Goal: Task Accomplishment & Management: Complete application form

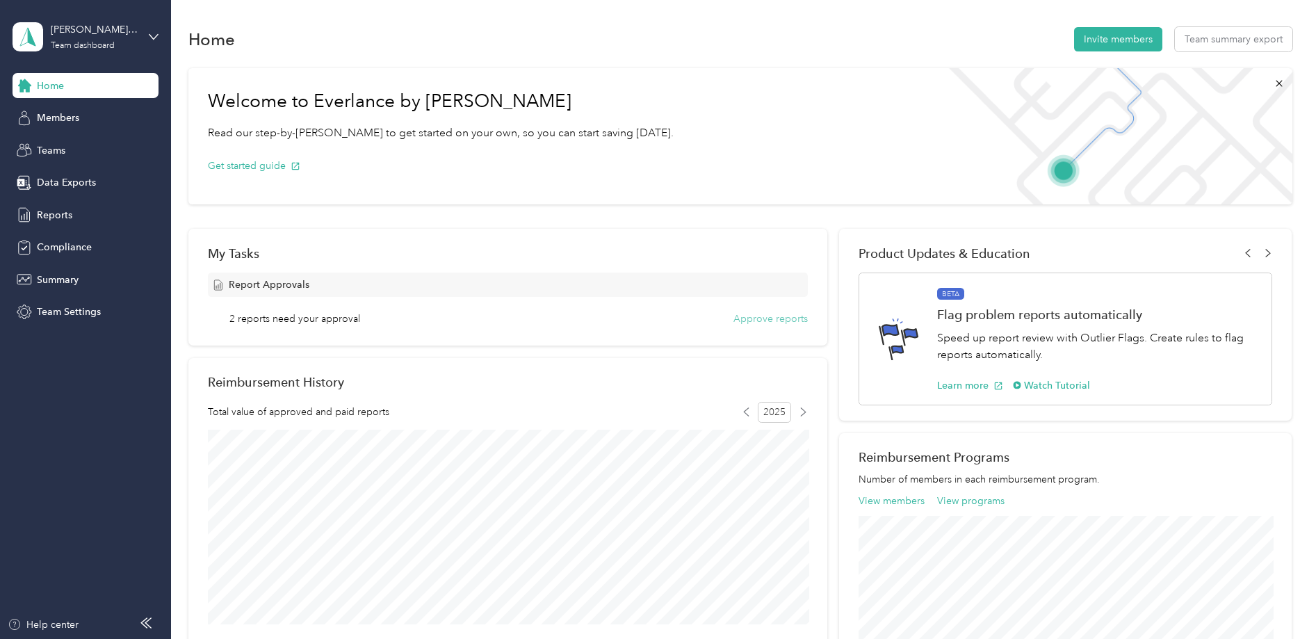
click at [761, 319] on button "Approve reports" at bounding box center [771, 318] width 74 height 15
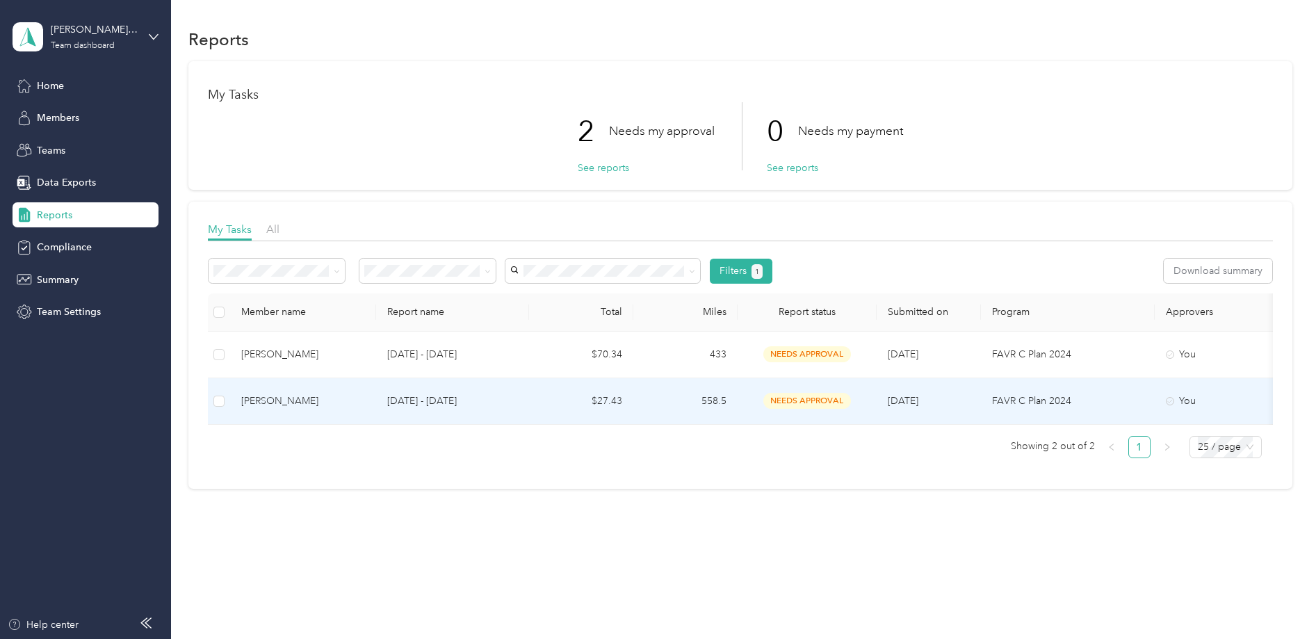
click at [1121, 386] on td "FAVR C Plan 2024" at bounding box center [1068, 401] width 174 height 47
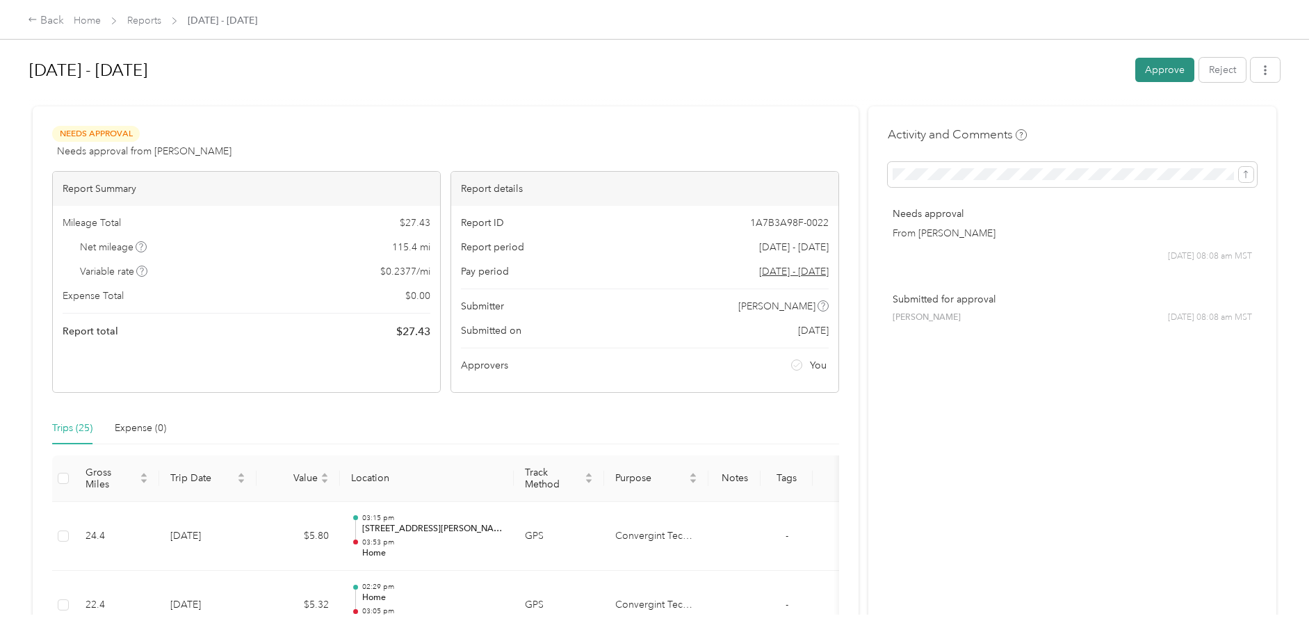
click at [1169, 70] on button "Approve" at bounding box center [1164, 70] width 59 height 24
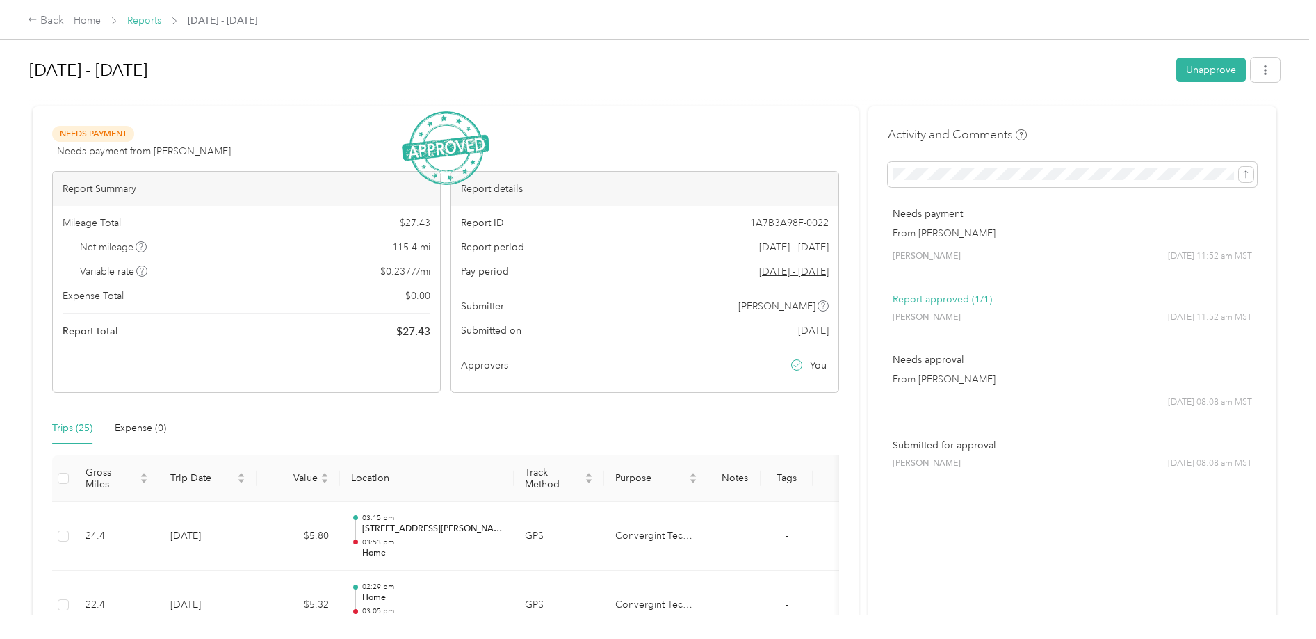
click at [145, 24] on link "Reports" at bounding box center [144, 21] width 34 height 12
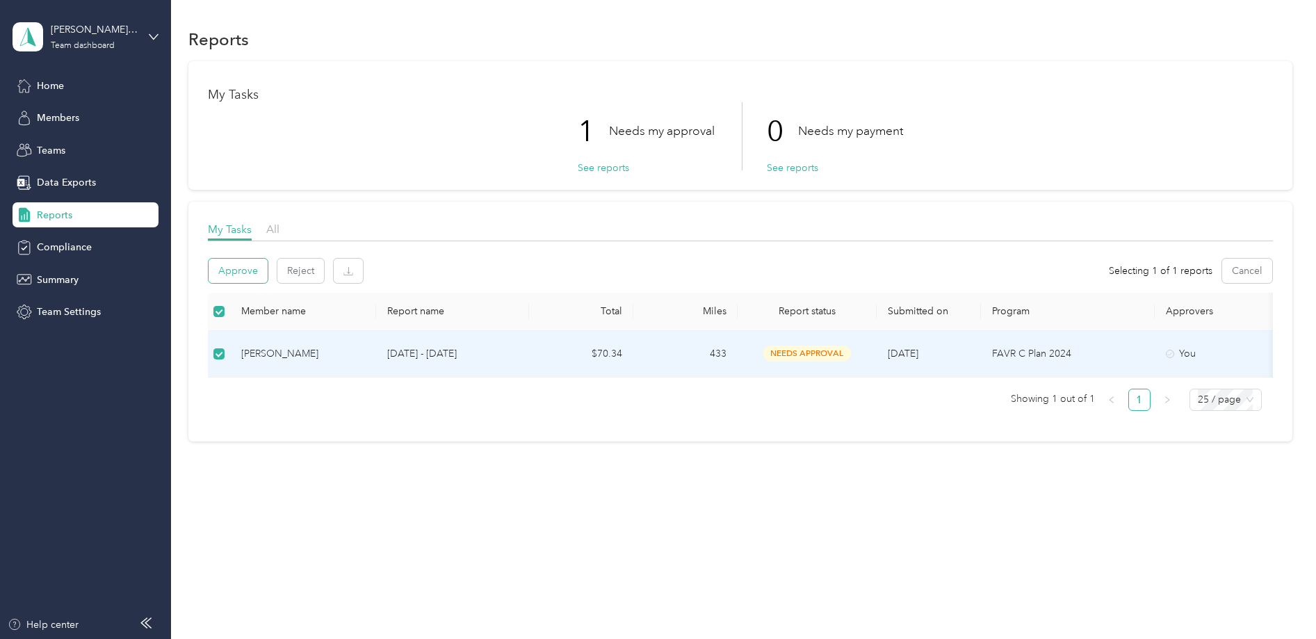
click at [241, 268] on button "Approve" at bounding box center [238, 271] width 59 height 24
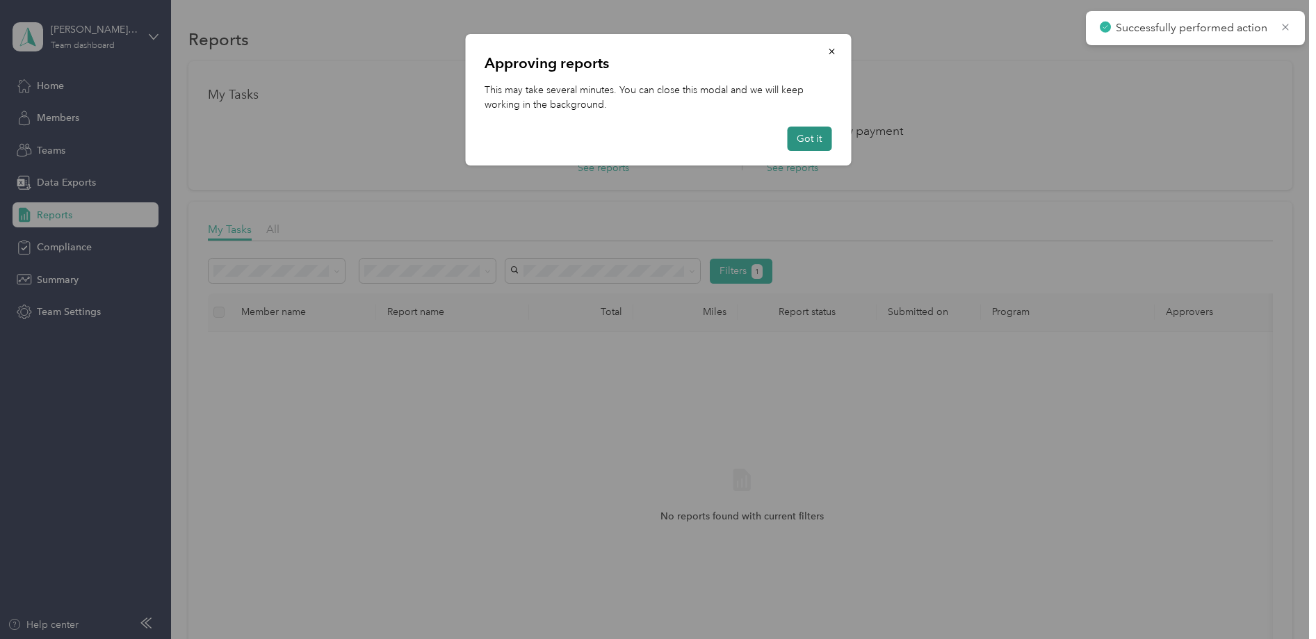
click at [802, 140] on button "Got it" at bounding box center [809, 139] width 44 height 24
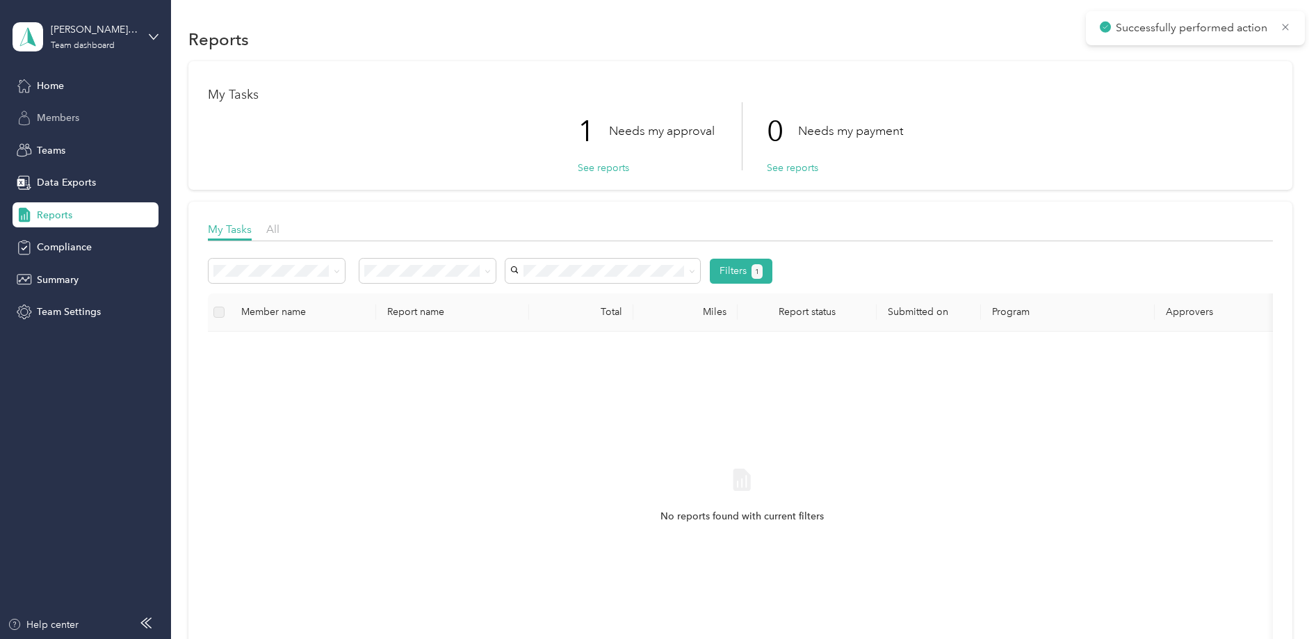
click at [92, 126] on div "Members" at bounding box center [86, 118] width 146 height 25
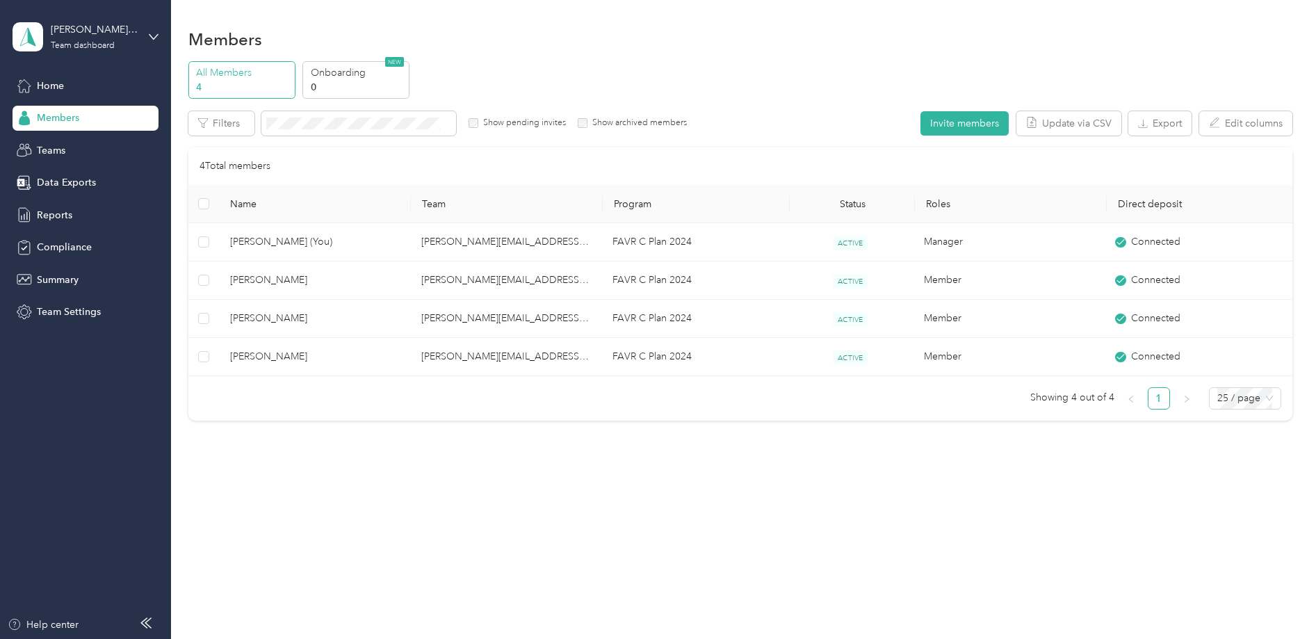
click at [146, 39] on div "[PERSON_NAME][EMAIL_ADDRESS][DOMAIN_NAME] Team dashboard" at bounding box center [86, 37] width 146 height 49
click at [109, 148] on div "Personal dashboard" at bounding box center [69, 145] width 88 height 15
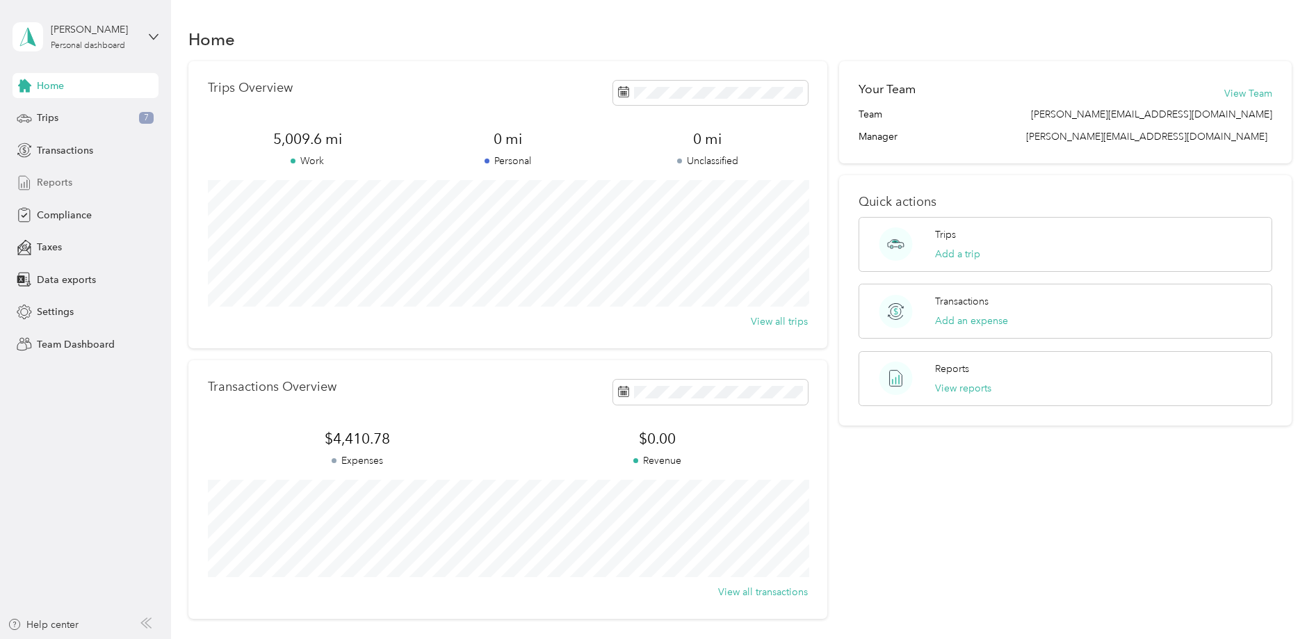
click at [90, 178] on div "Reports" at bounding box center [86, 182] width 146 height 25
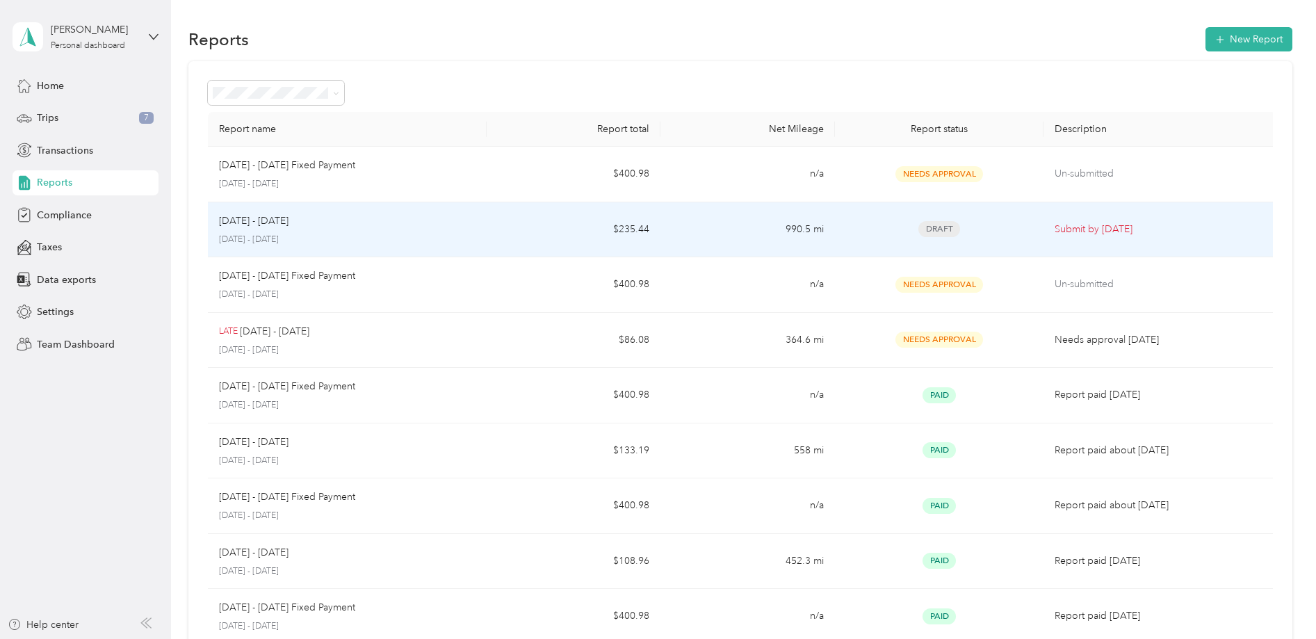
click at [1126, 228] on p "Submit by [DATE]" at bounding box center [1160, 229] width 210 height 15
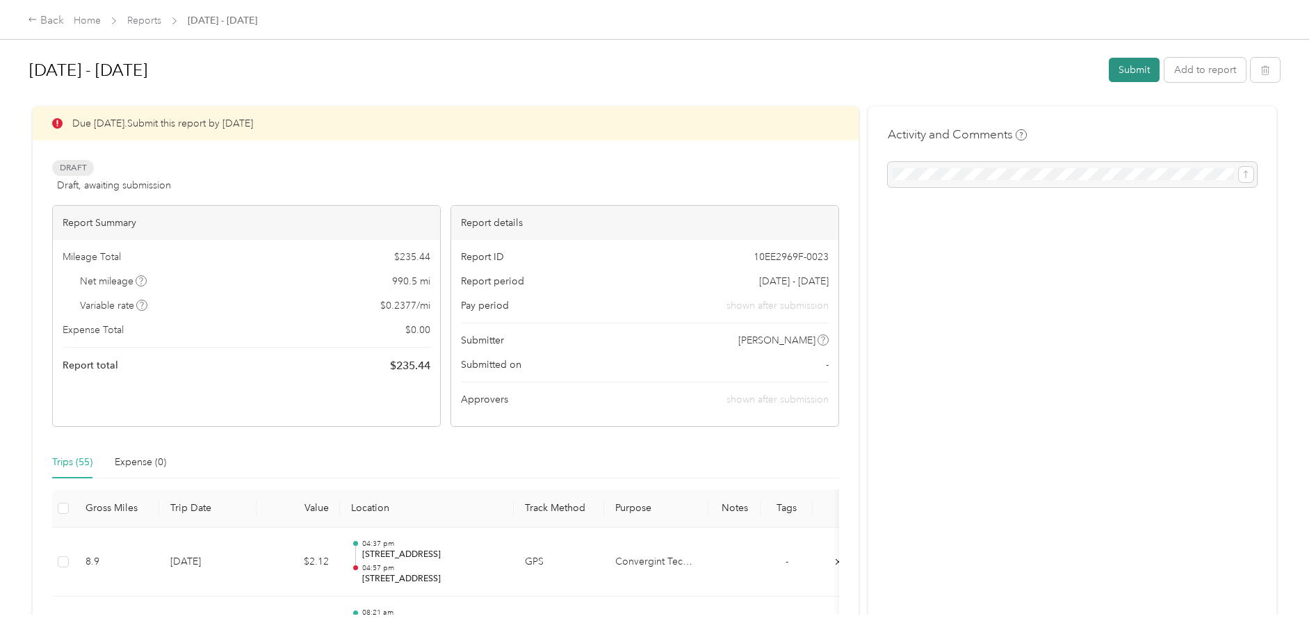
click at [1151, 74] on button "Submit" at bounding box center [1134, 70] width 51 height 24
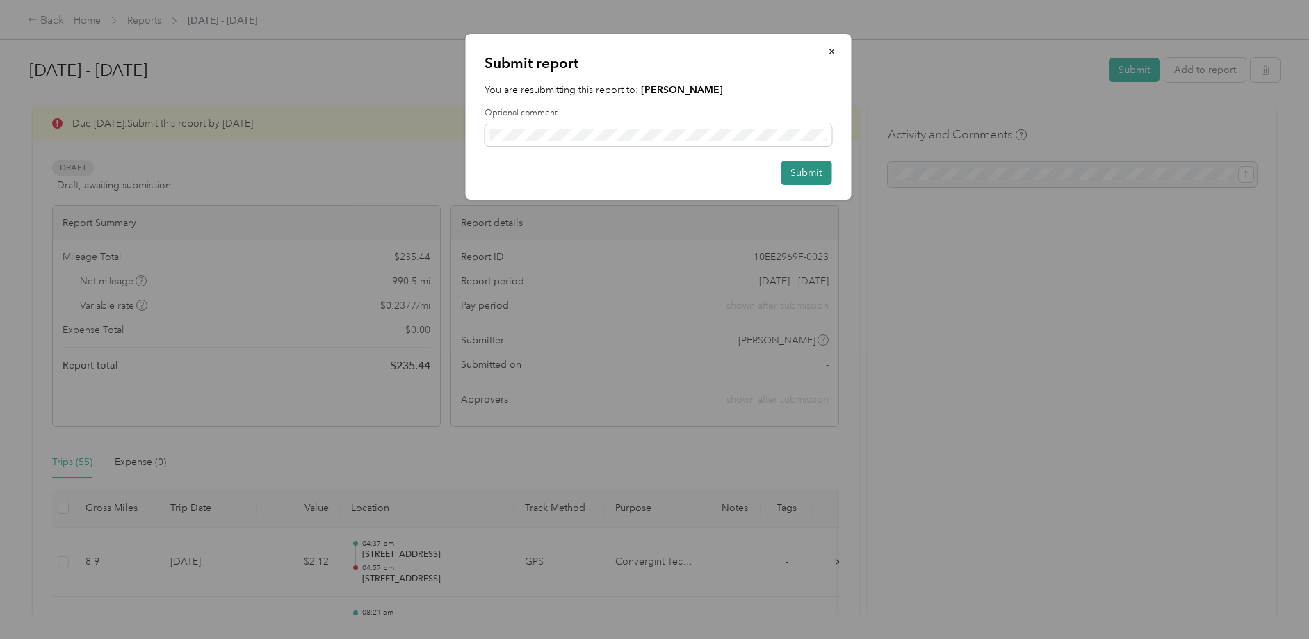
click at [802, 178] on button "Submit" at bounding box center [806, 173] width 51 height 24
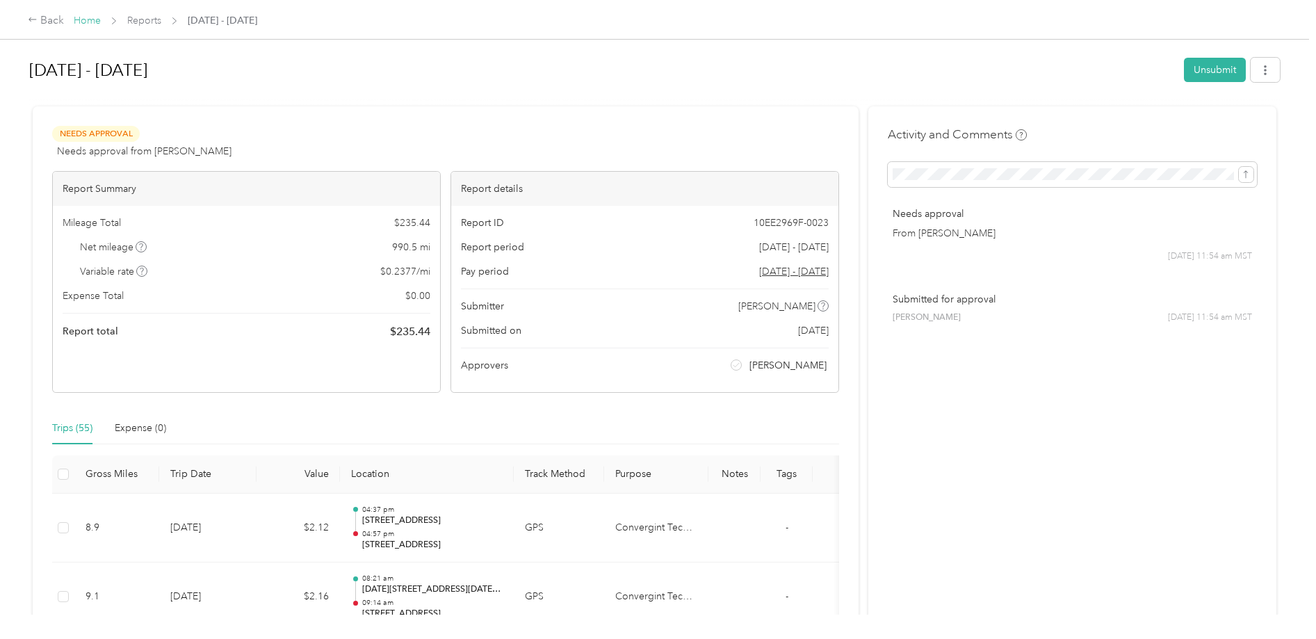
click at [83, 21] on link "Home" at bounding box center [87, 21] width 27 height 12
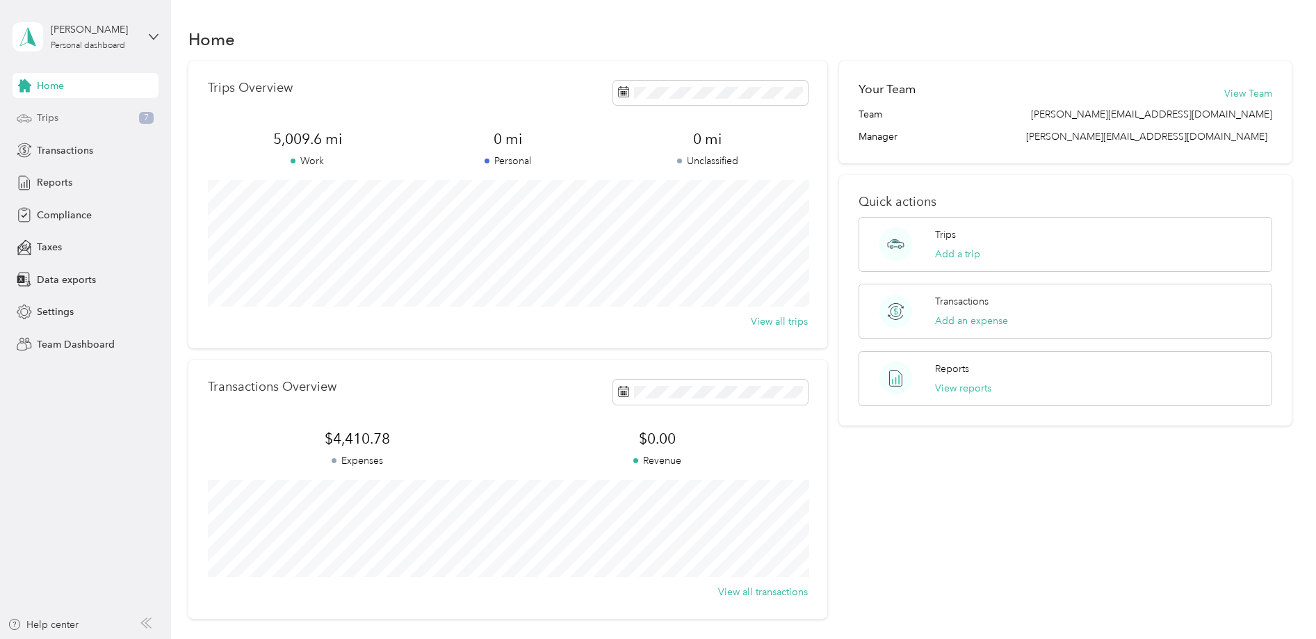
click at [121, 119] on div "Trips 7" at bounding box center [86, 118] width 146 height 25
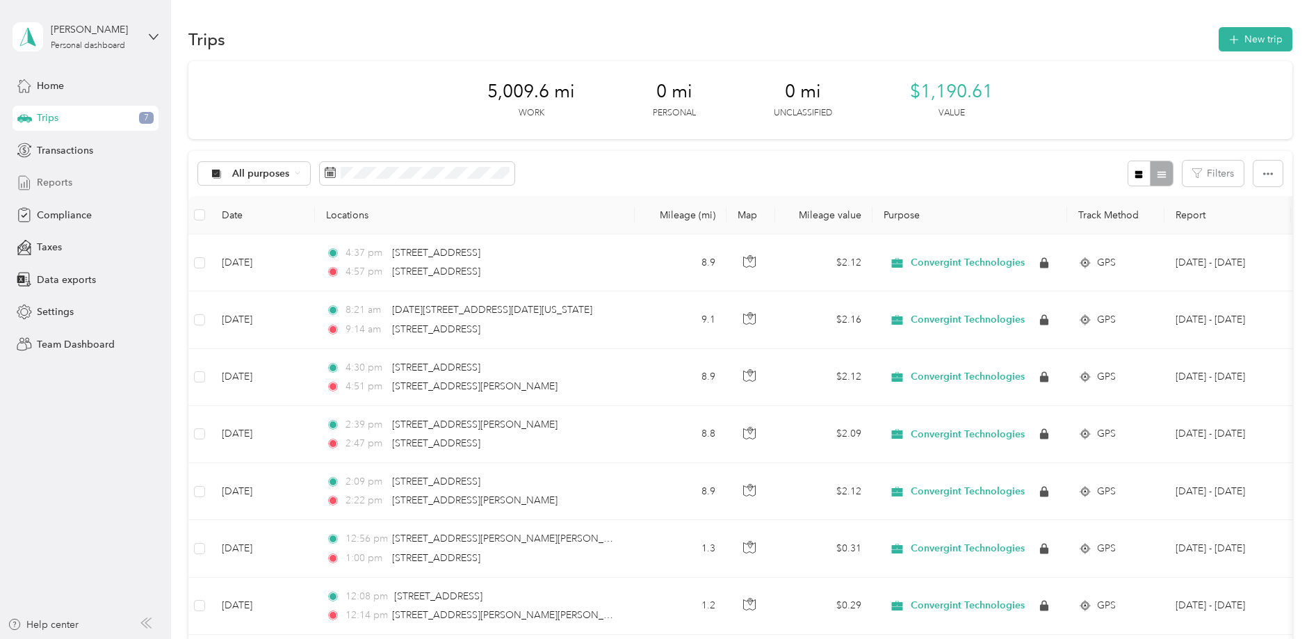
click at [90, 185] on div "Reports" at bounding box center [86, 182] width 146 height 25
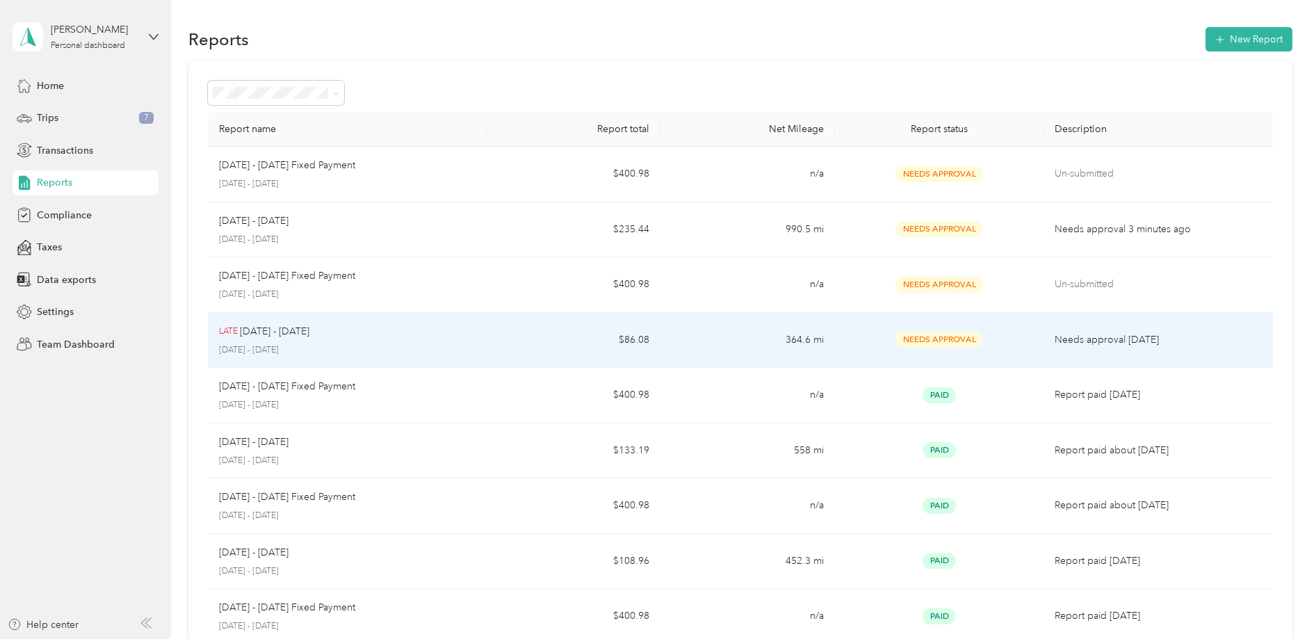
click at [404, 347] on p "[DATE] - [DATE]" at bounding box center [347, 350] width 257 height 13
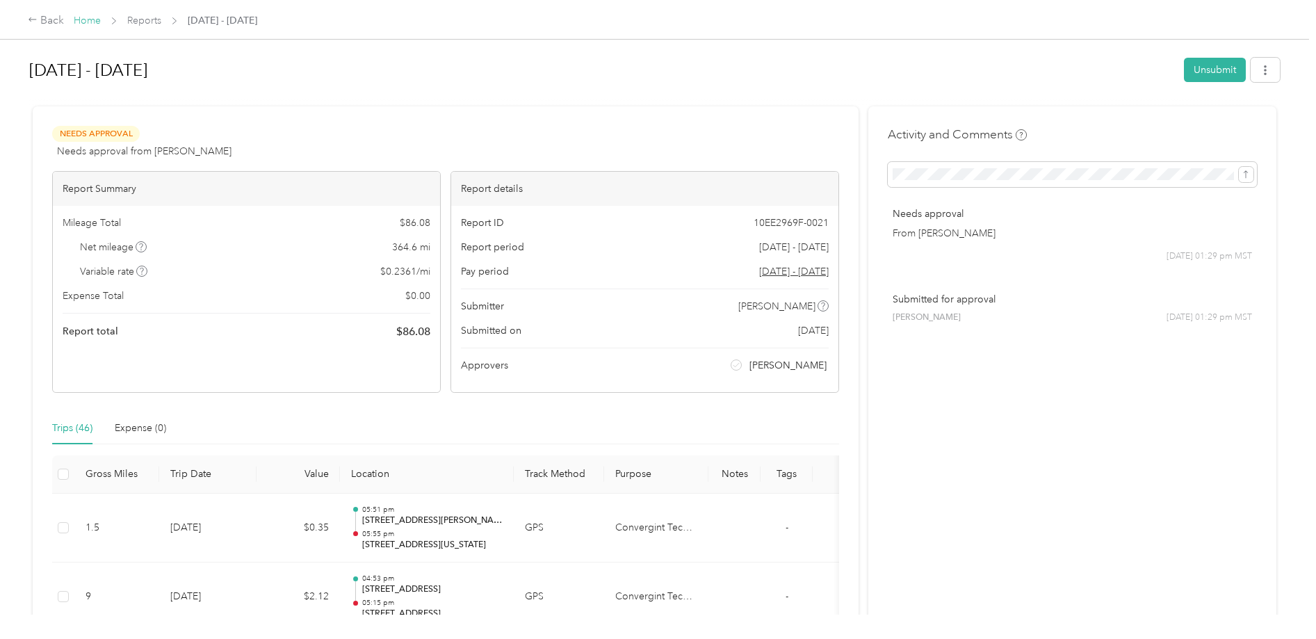
click at [87, 17] on link "Home" at bounding box center [87, 21] width 27 height 12
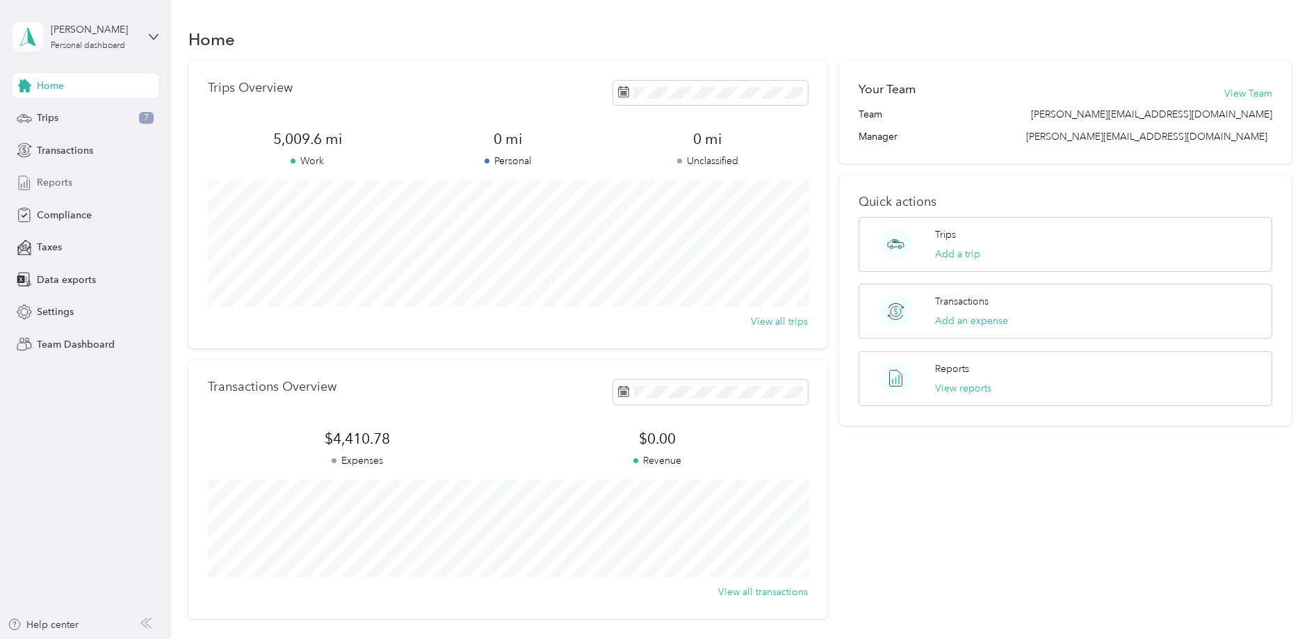
click at [81, 184] on div "Reports" at bounding box center [86, 182] width 146 height 25
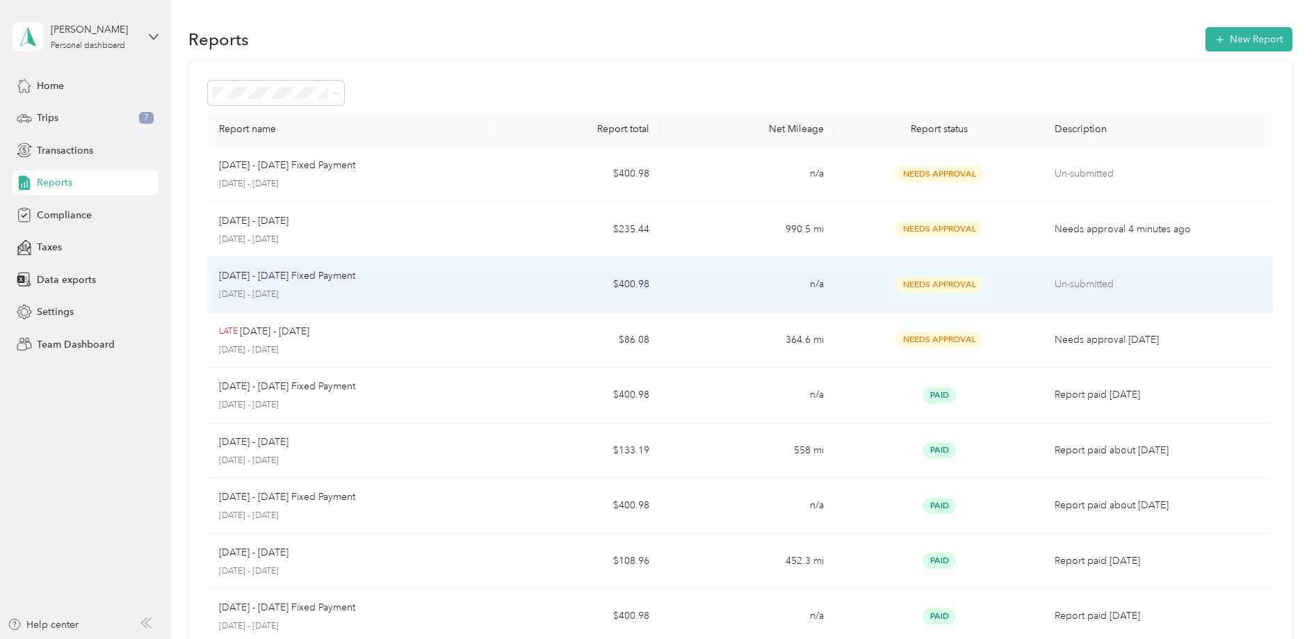
click at [1156, 286] on p "Un-submitted" at bounding box center [1160, 284] width 210 height 15
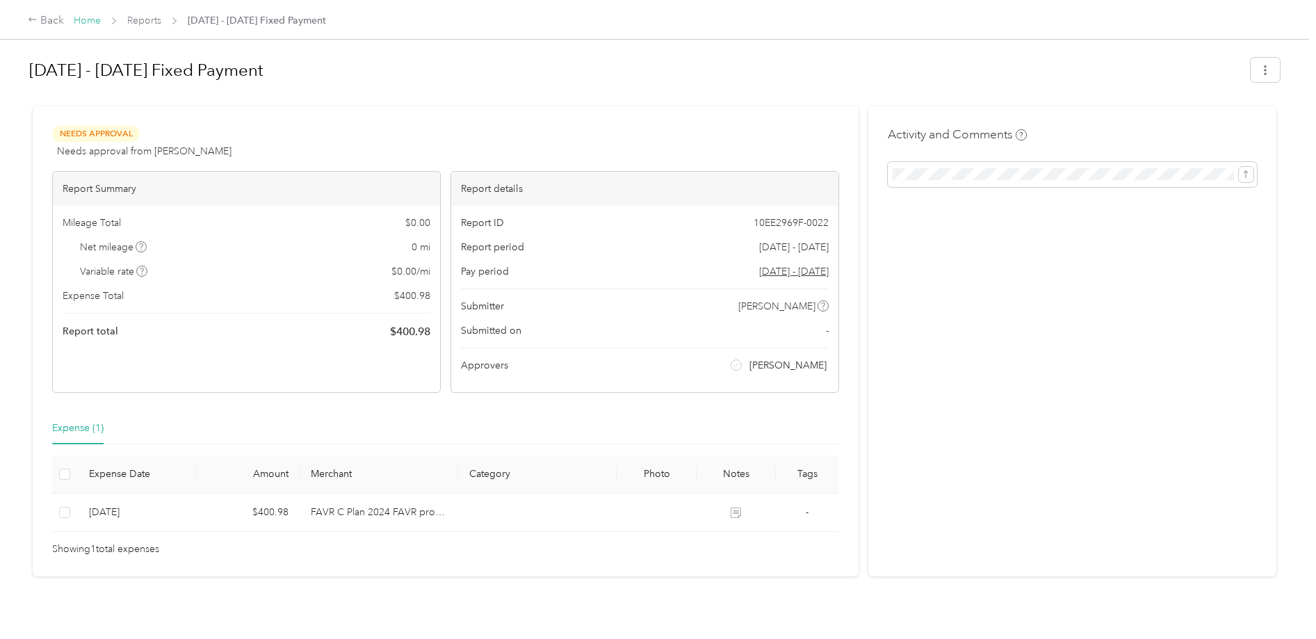
click at [85, 20] on link "Home" at bounding box center [87, 21] width 27 height 12
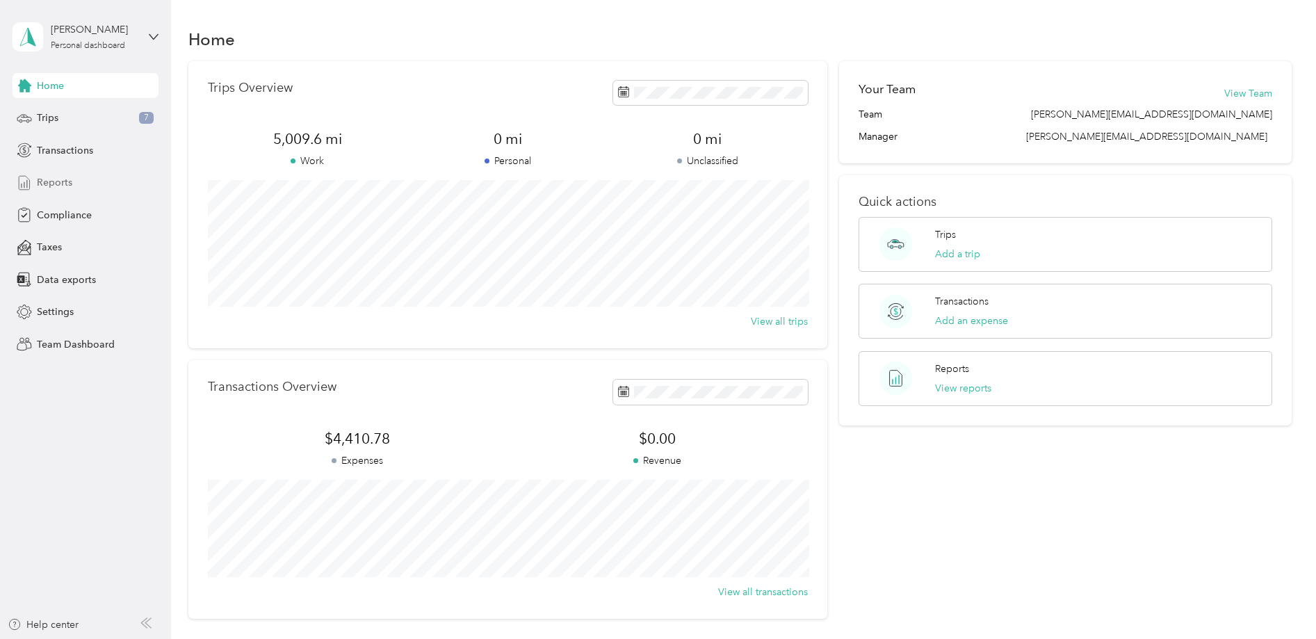
click at [77, 183] on div "Reports" at bounding box center [86, 182] width 146 height 25
